Goal: Information Seeking & Learning: Find specific fact

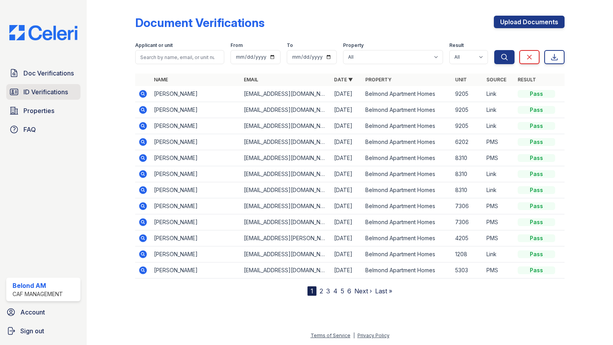
click at [55, 92] on span "ID Verifications" at bounding box center [45, 91] width 45 height 9
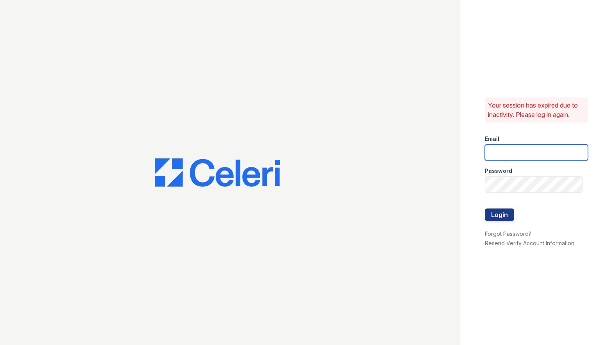
type input "belmond.am@cafmanagement.com"
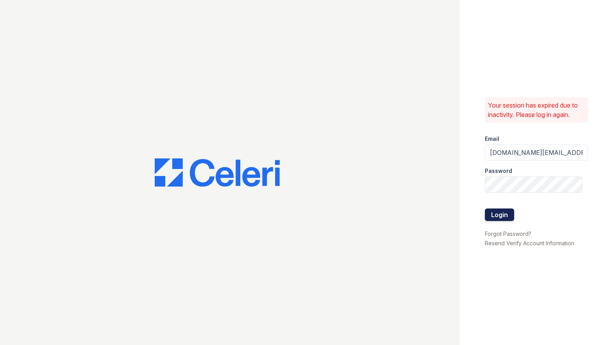
click at [505, 209] on button "Login" at bounding box center [499, 214] width 29 height 13
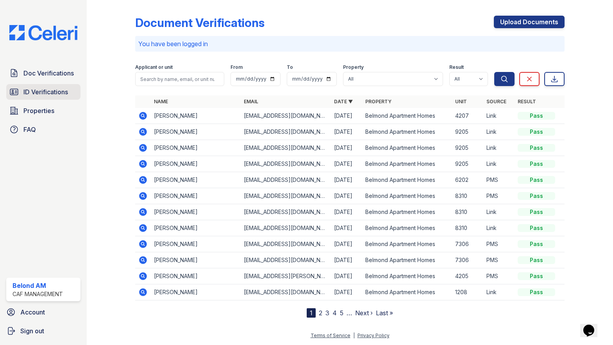
click at [50, 90] on span "ID Verifications" at bounding box center [45, 91] width 45 height 9
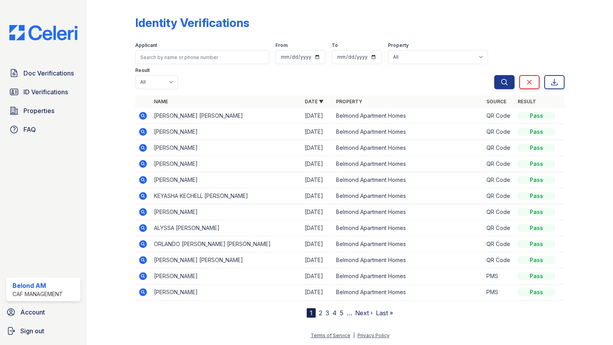
click at [144, 128] on icon at bounding box center [143, 132] width 8 height 8
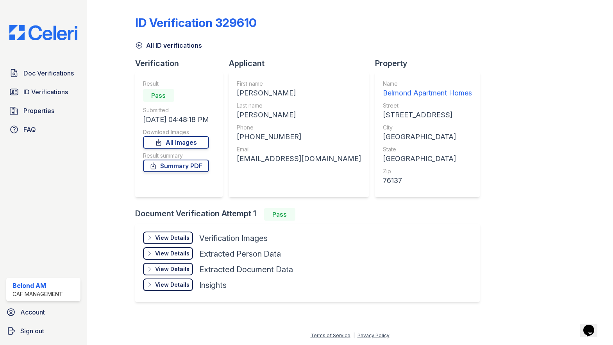
drag, startPoint x: 304, startPoint y: 90, endPoint x: 233, endPoint y: 92, distance: 70.8
click at [233, 92] on div "First name [PERSON_NAME] Last name [PERSON_NAME] Phone [PHONE_NUMBER] Email [EM…" at bounding box center [299, 134] width 140 height 125
copy div "[PERSON_NAME]"
drag, startPoint x: 277, startPoint y: 115, endPoint x: 240, endPoint y: 115, distance: 36.7
click at [240, 115] on div "[PERSON_NAME]" at bounding box center [299, 114] width 124 height 11
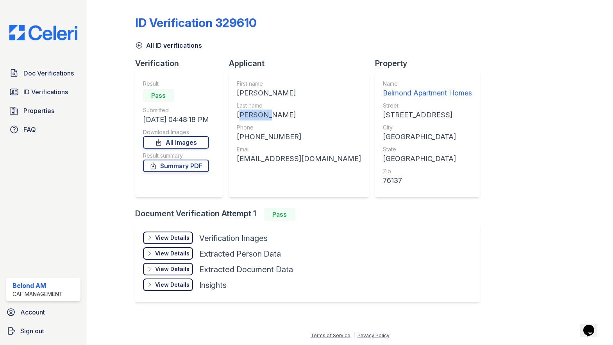
drag, startPoint x: 240, startPoint y: 115, endPoint x: 249, endPoint y: 119, distance: 9.6
click at [249, 119] on div "[PERSON_NAME]" at bounding box center [299, 114] width 124 height 11
drag, startPoint x: 274, startPoint y: 116, endPoint x: 238, endPoint y: 115, distance: 35.2
click at [238, 115] on div "[PERSON_NAME]" at bounding box center [299, 114] width 124 height 11
copy div "[PERSON_NAME]"
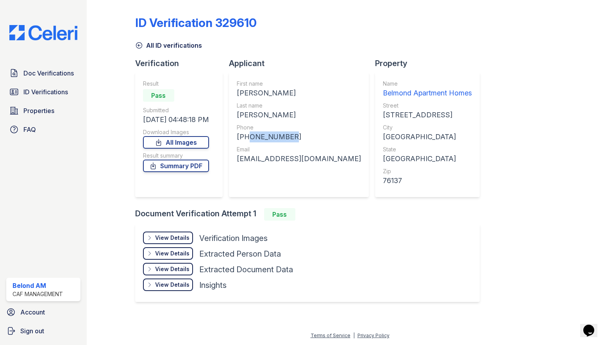
drag, startPoint x: 297, startPoint y: 135, endPoint x: 247, endPoint y: 138, distance: 49.7
click at [247, 138] on div "[PHONE_NUMBER]" at bounding box center [299, 136] width 124 height 11
copy div "6206406755"
drag, startPoint x: 332, startPoint y: 161, endPoint x: 241, endPoint y: 158, distance: 91.5
click at [241, 158] on div "First name [PERSON_NAME] Last name [PERSON_NAME] Phone [PHONE_NUMBER] Email [EM…" at bounding box center [299, 134] width 140 height 125
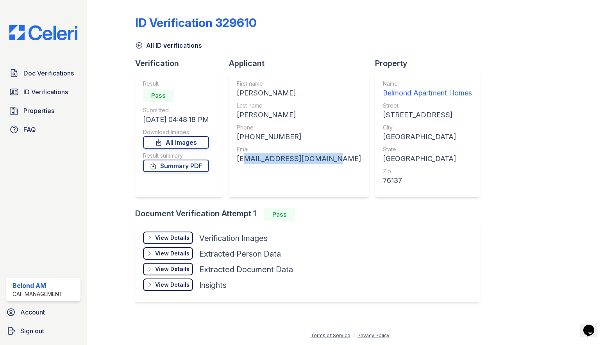
click at [241, 158] on div "[EMAIL_ADDRESS][DOMAIN_NAME]" at bounding box center [299, 158] width 124 height 11
click at [240, 158] on div "[EMAIL_ADDRESS][DOMAIN_NAME]" at bounding box center [299, 158] width 124 height 11
drag, startPoint x: 240, startPoint y: 158, endPoint x: 281, endPoint y: 159, distance: 41.0
click at [281, 159] on div "[EMAIL_ADDRESS][DOMAIN_NAME]" at bounding box center [299, 158] width 124 height 11
